Goal: Find specific page/section: Find specific page/section

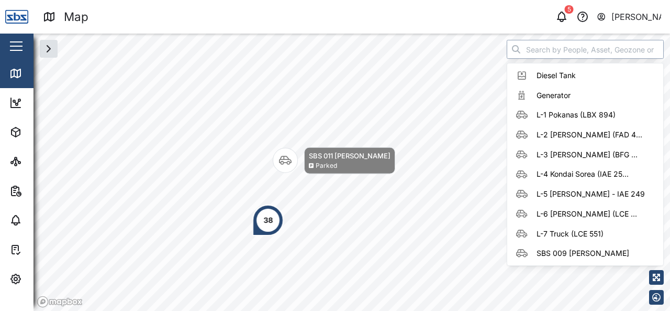
click at [584, 52] on input "search" at bounding box center [585, 49] width 157 height 19
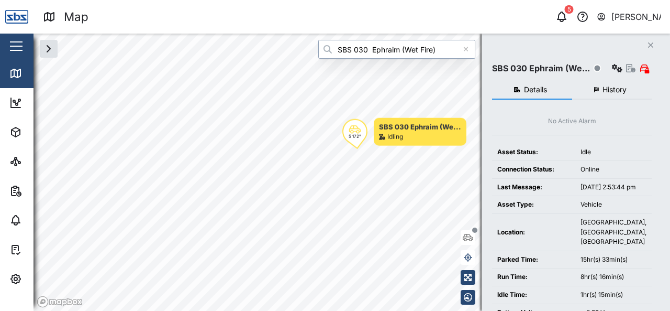
type input "SBS 030 Ephraim (Wet Fire)"
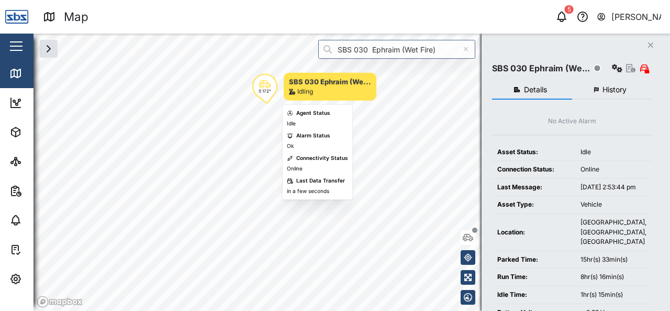
drag, startPoint x: 550, startPoint y: 83, endPoint x: 309, endPoint y: 149, distance: 250.4
click at [309, 149] on body "Map 5 Vijay Kumar Close Map Dashboard Assets ATS Camera Generator Personnel Tan…" at bounding box center [335, 155] width 670 height 311
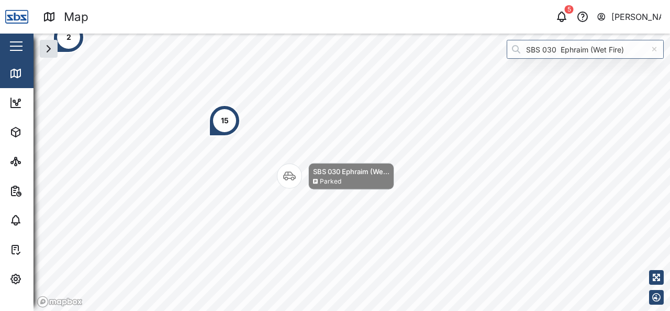
click at [654, 50] on icon at bounding box center [655, 49] width 6 height 7
